Goal: Information Seeking & Learning: Learn about a topic

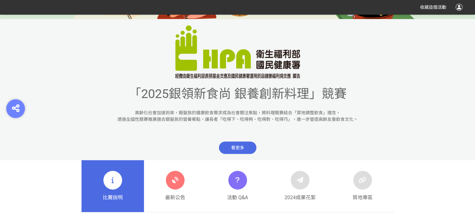
scroll to position [281, 0]
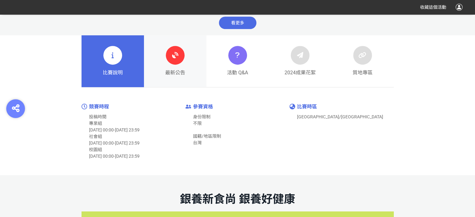
click at [176, 58] on icon at bounding box center [174, 55] width 11 height 11
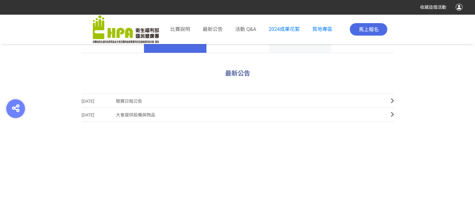
scroll to position [281, 0]
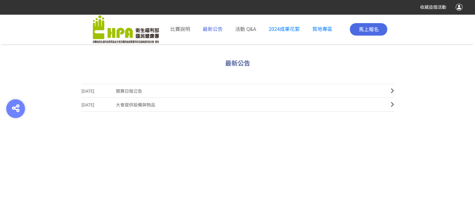
click at [215, 27] on span "最新公告" at bounding box center [213, 29] width 20 height 6
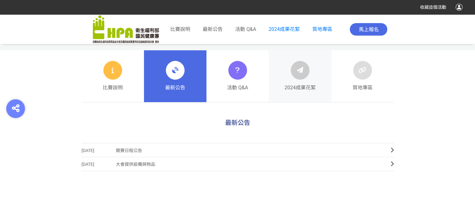
scroll to position [218, 0]
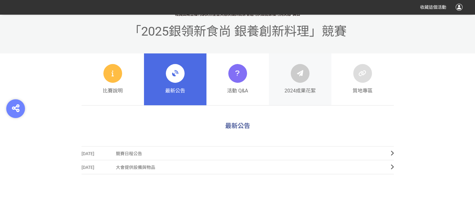
click at [300, 81] on div at bounding box center [300, 73] width 19 height 19
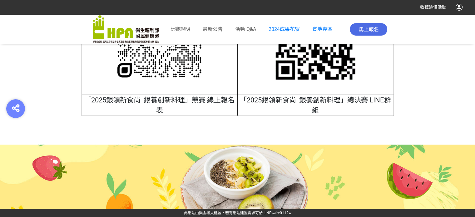
scroll to position [2559, 0]
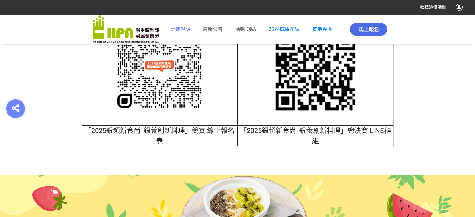
click at [180, 31] on span "比賽說明" at bounding box center [180, 29] width 20 height 6
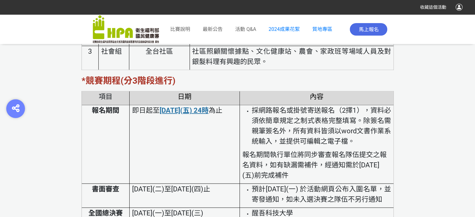
scroll to position [1350, 0]
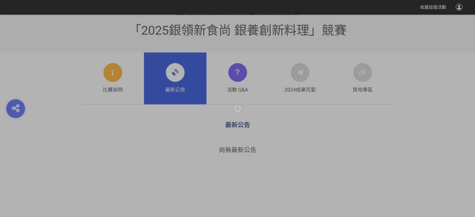
scroll to position [218, 0]
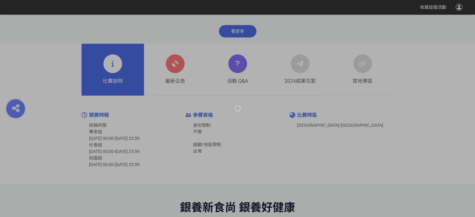
scroll to position [281, 0]
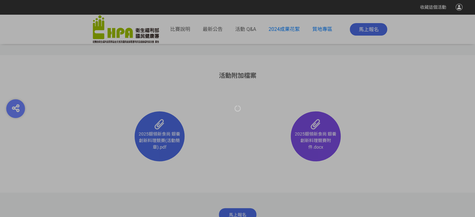
scroll to position [4066, 0]
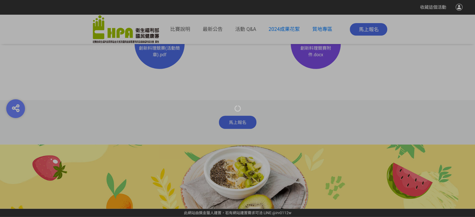
click at [282, 29] on div at bounding box center [237, 108] width 475 height 217
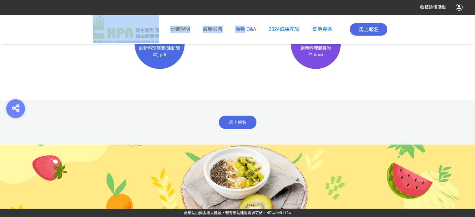
click at [252, 32] on span "活動 Q&A" at bounding box center [245, 29] width 21 height 6
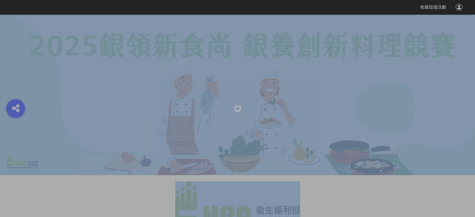
click at [253, 56] on div at bounding box center [237, 108] width 475 height 217
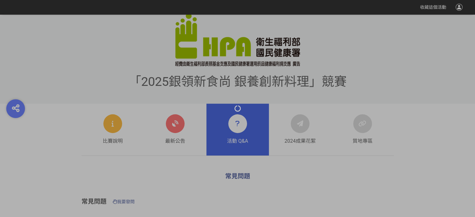
scroll to position [293, 0]
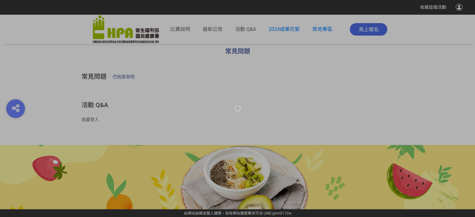
click at [215, 27] on div at bounding box center [237, 108] width 475 height 217
click at [215, 28] on div at bounding box center [237, 108] width 475 height 217
